Goal: Transaction & Acquisition: Purchase product/service

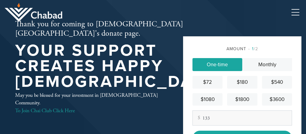
type input "133"
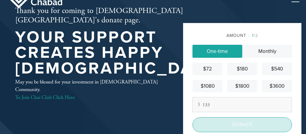
click at [234, 129] on input "Donate" at bounding box center [241, 125] width 99 height 15
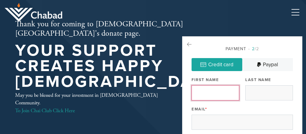
click at [211, 93] on input "First Name" at bounding box center [215, 93] width 48 height 15
type input "ANNE E"
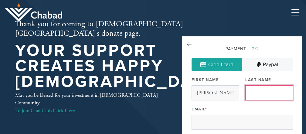
click at [263, 88] on input "Last Name" at bounding box center [269, 93] width 48 height 15
type input "BRONSTEIN"
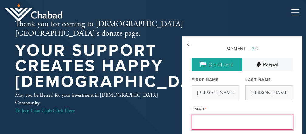
click at [229, 117] on input "Email *" at bounding box center [241, 122] width 101 height 15
type input "alex_bronstein@ieee.org"
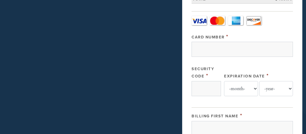
scroll to position [195, 0]
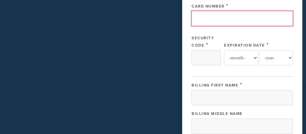
click at [222, 26] on input "Card Number" at bounding box center [241, 18] width 101 height 15
type input "4400663923636248"
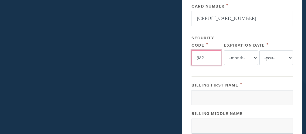
type input "982"
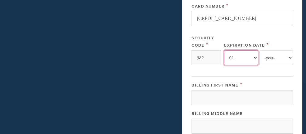
select select "7"
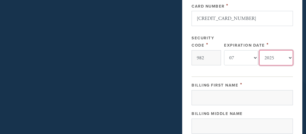
select select "2029"
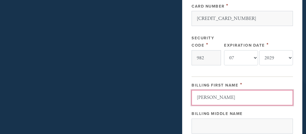
click at [220, 101] on input "ANNE E" at bounding box center [241, 97] width 101 height 15
type input "ANNE"
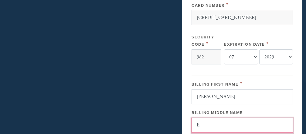
type input "E"
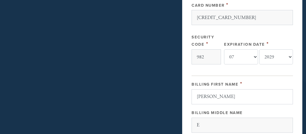
scroll to position [229, 0]
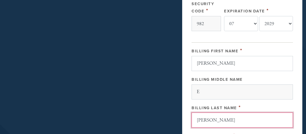
type input "BRONSTEIN"
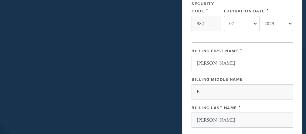
scroll to position [258, 0]
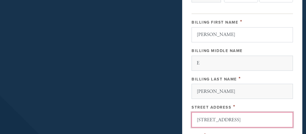
type input "701 MONTEBELLO DR, APT 201"
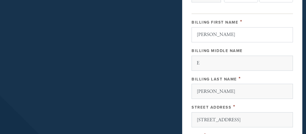
scroll to position [287, 0]
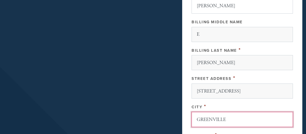
type input "GREENVILLE"
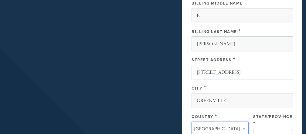
scroll to position [332, 0]
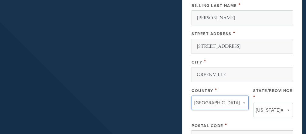
click at [281, 111] on link "California" at bounding box center [273, 110] width 40 height 15
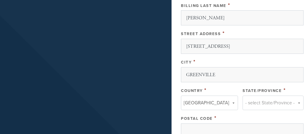
scroll to position [362, 0]
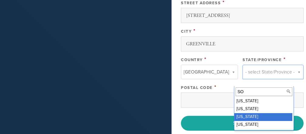
type input "SO"
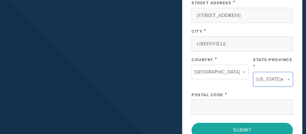
scroll to position [2, 0]
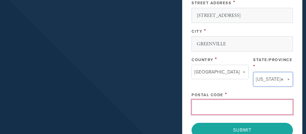
click at [238, 108] on input "Postal Code" at bounding box center [241, 107] width 101 height 15
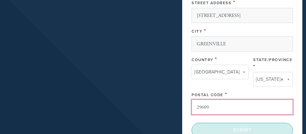
type input "29609"
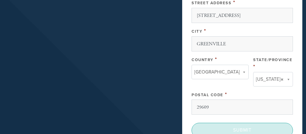
click at [241, 128] on input "Submit" at bounding box center [241, 130] width 101 height 15
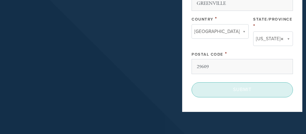
scroll to position [405, 0]
